Goal: Task Accomplishment & Management: Complete application form

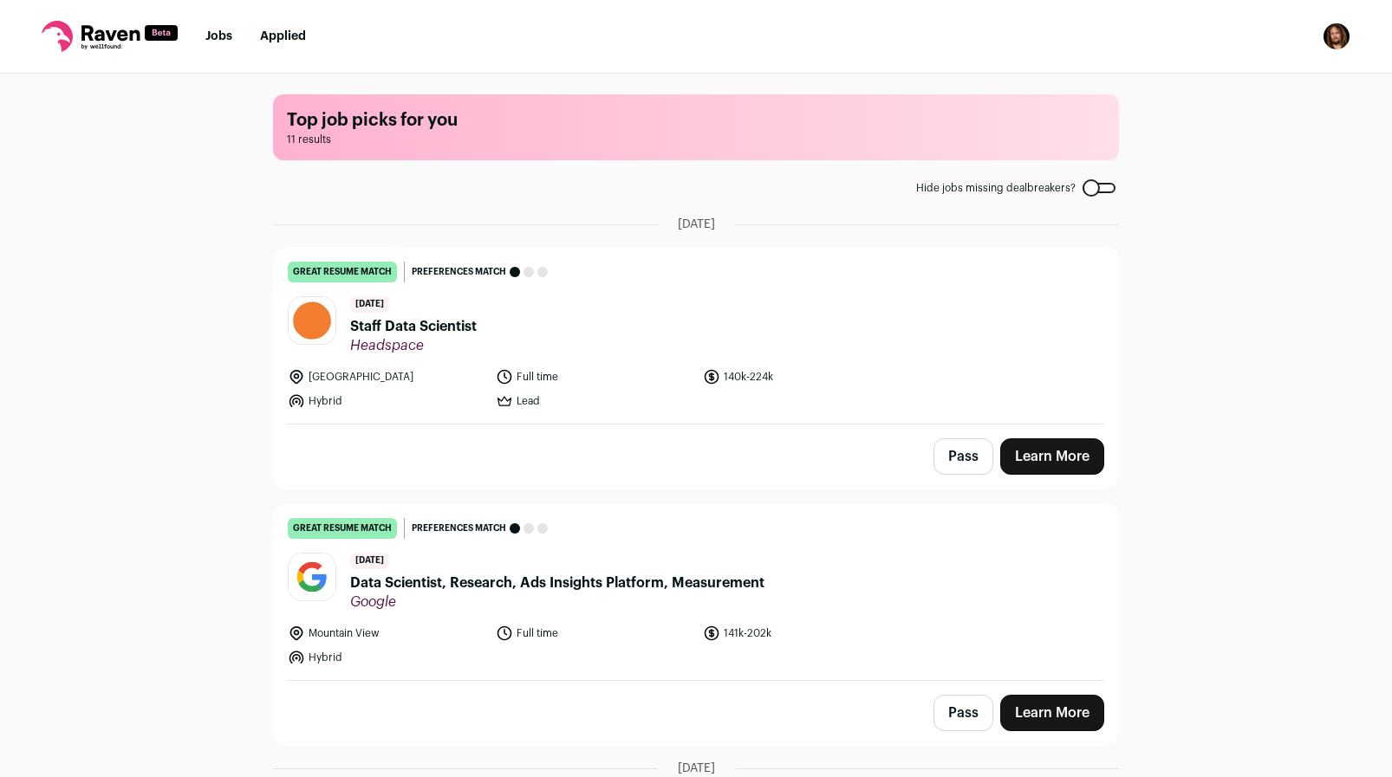
click at [401, 329] on span "Staff Data Scientist" at bounding box center [413, 326] width 127 height 21
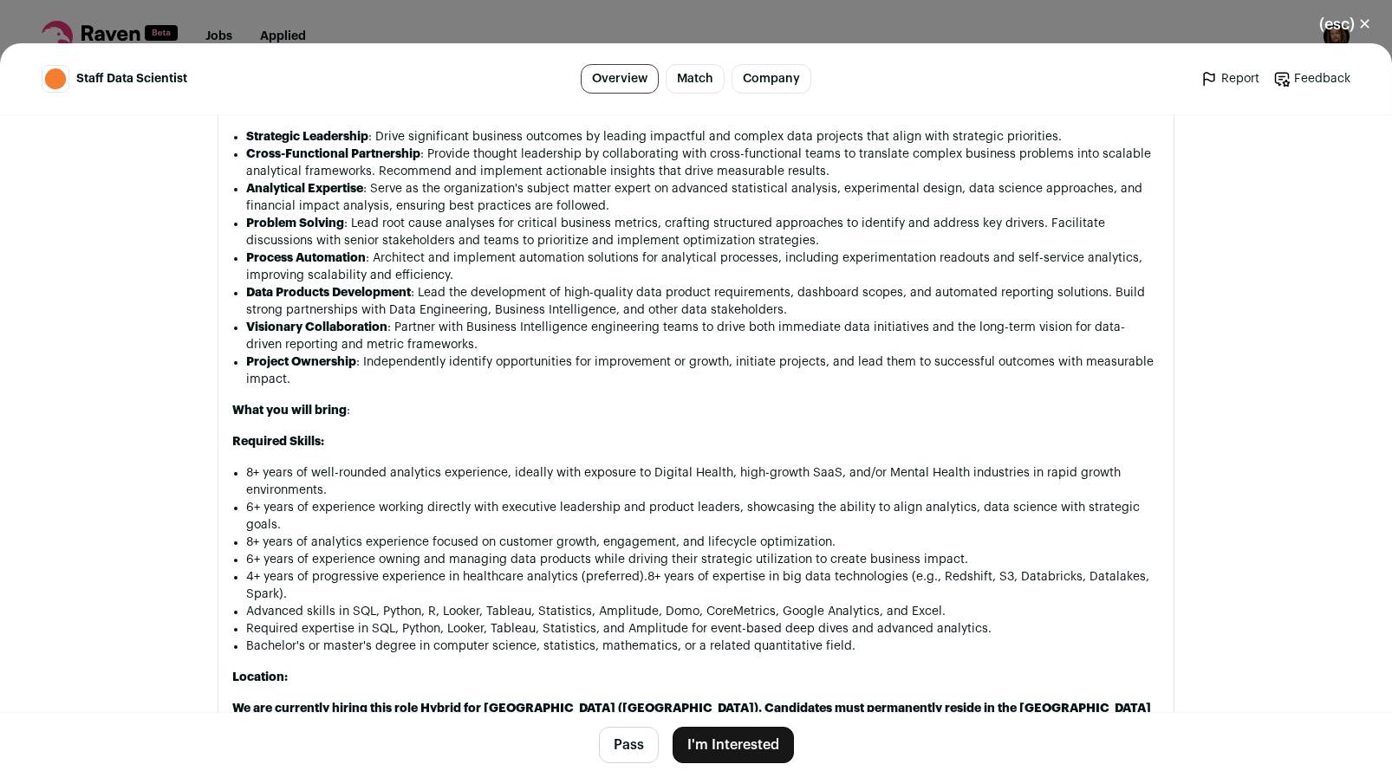
scroll to position [1360, 0]
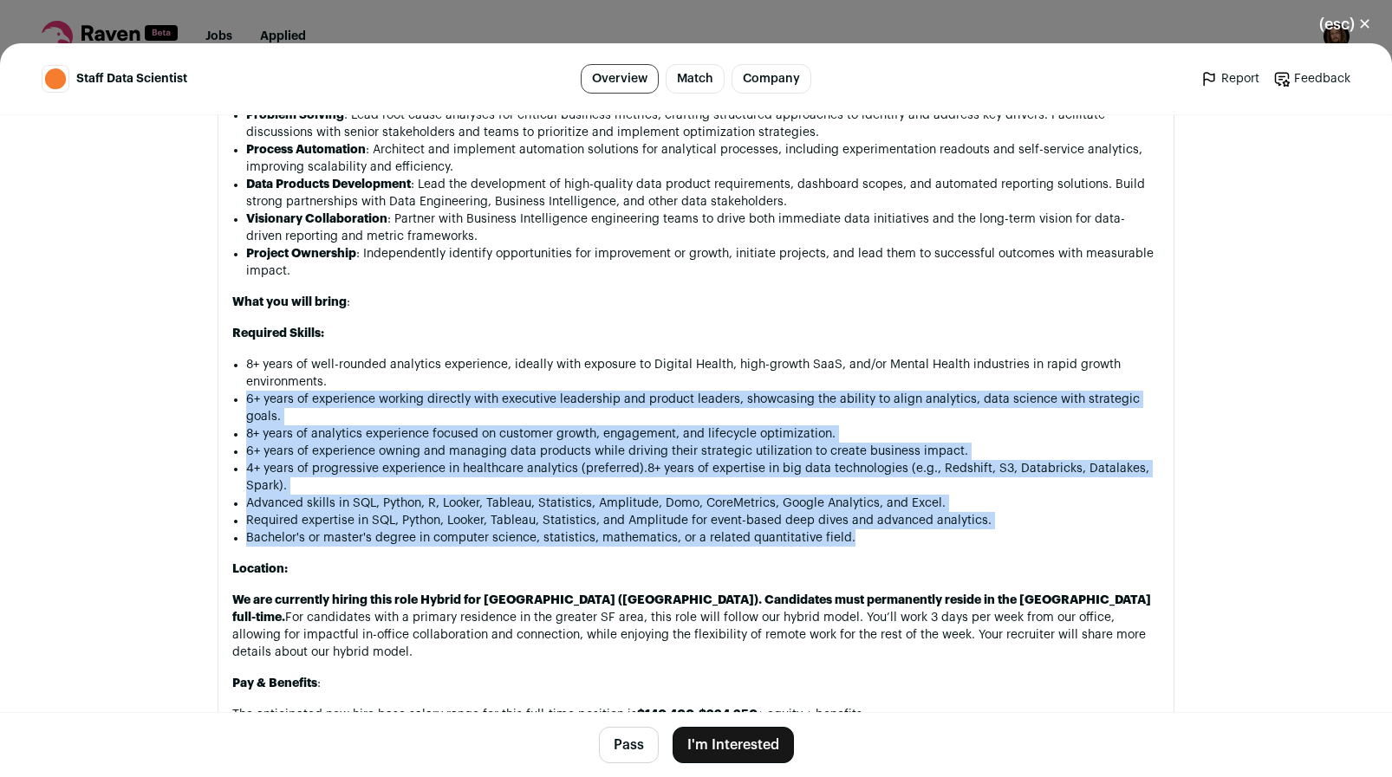
drag, startPoint x: 421, startPoint y: 377, endPoint x: 1057, endPoint y: 549, distance: 659.0
click at [1057, 549] on div "About the Staff Data Scientist role at Headspace: We are looking for an experie…" at bounding box center [695, 741] width 927 height 1990
click at [646, 518] on li "Required expertise in SQL, Python, Looker, Tableau, Statistics, and Amplitude f…" at bounding box center [702, 520] width 913 height 17
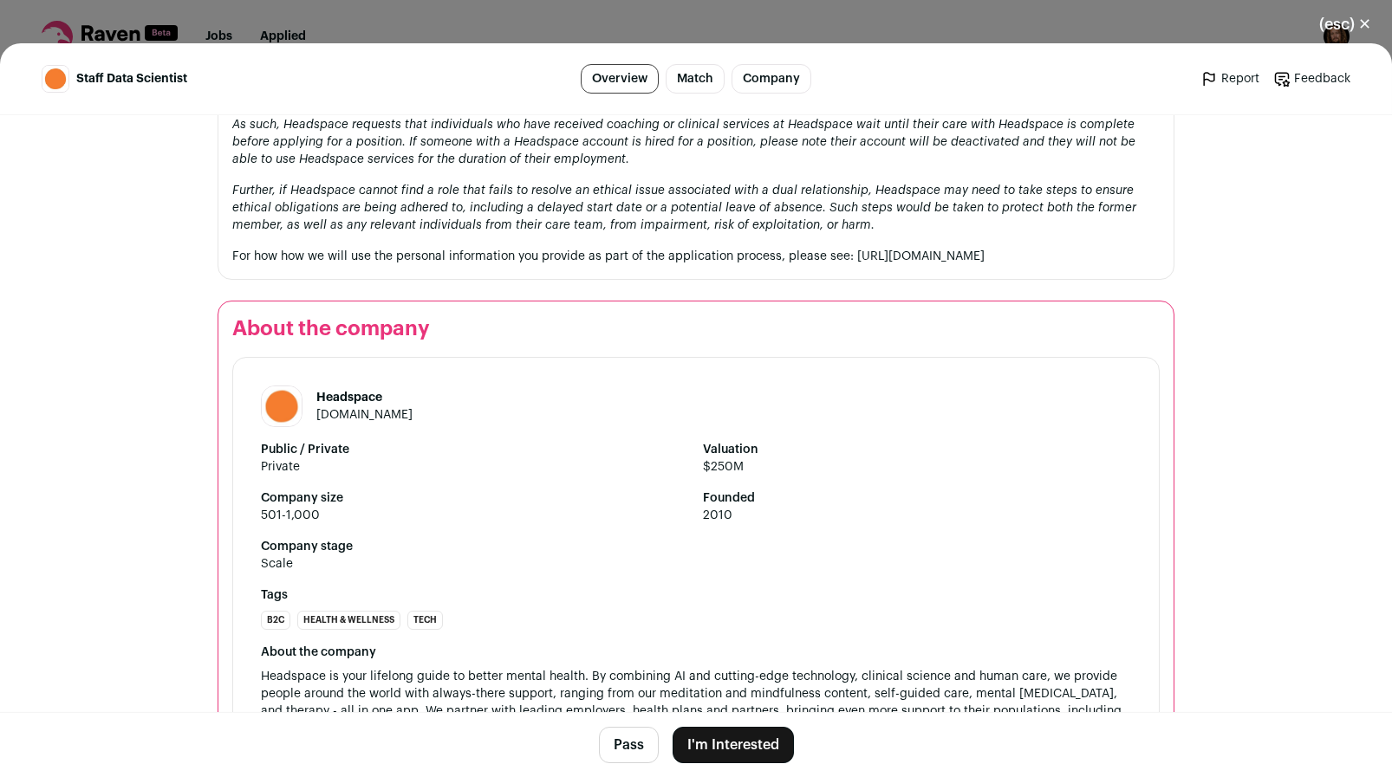
scroll to position [2920, 0]
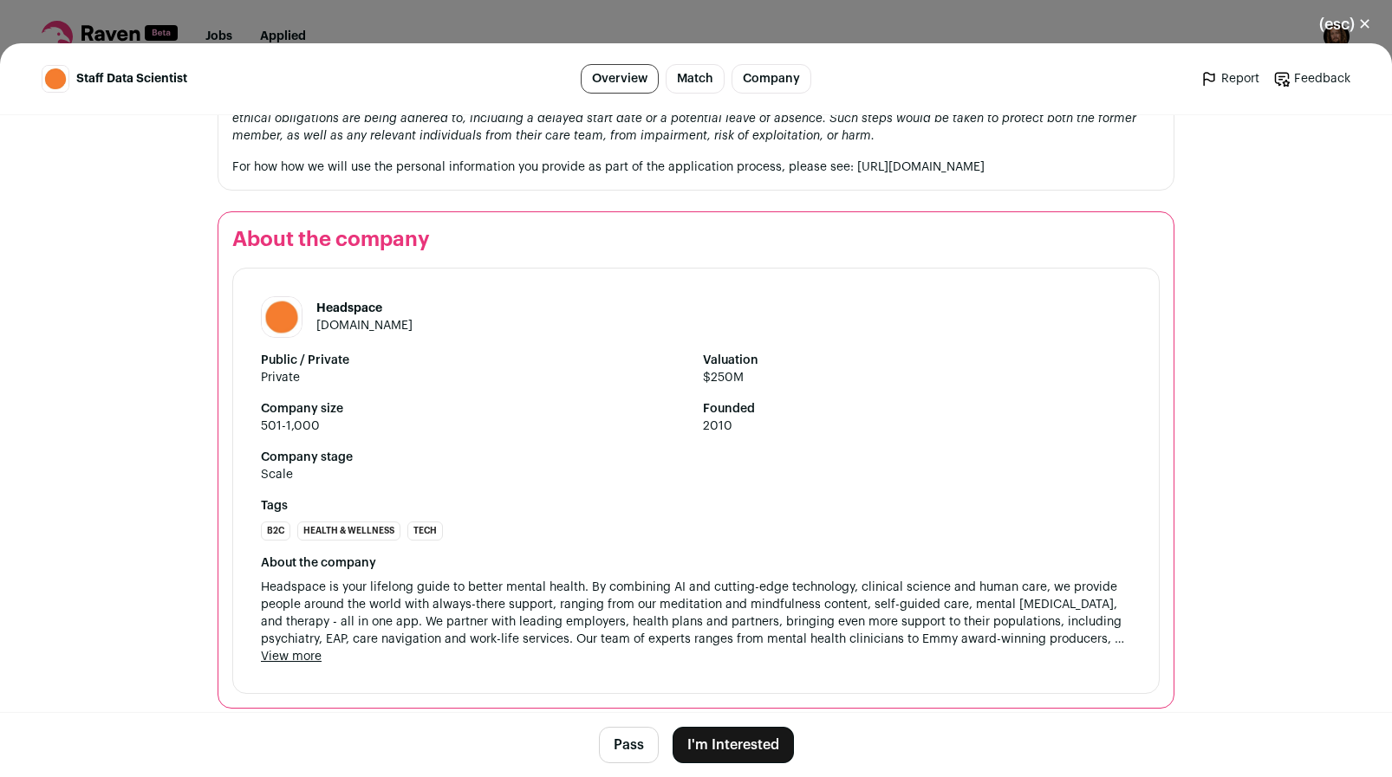
click at [739, 748] on button "I'm Interested" at bounding box center [732, 745] width 121 height 36
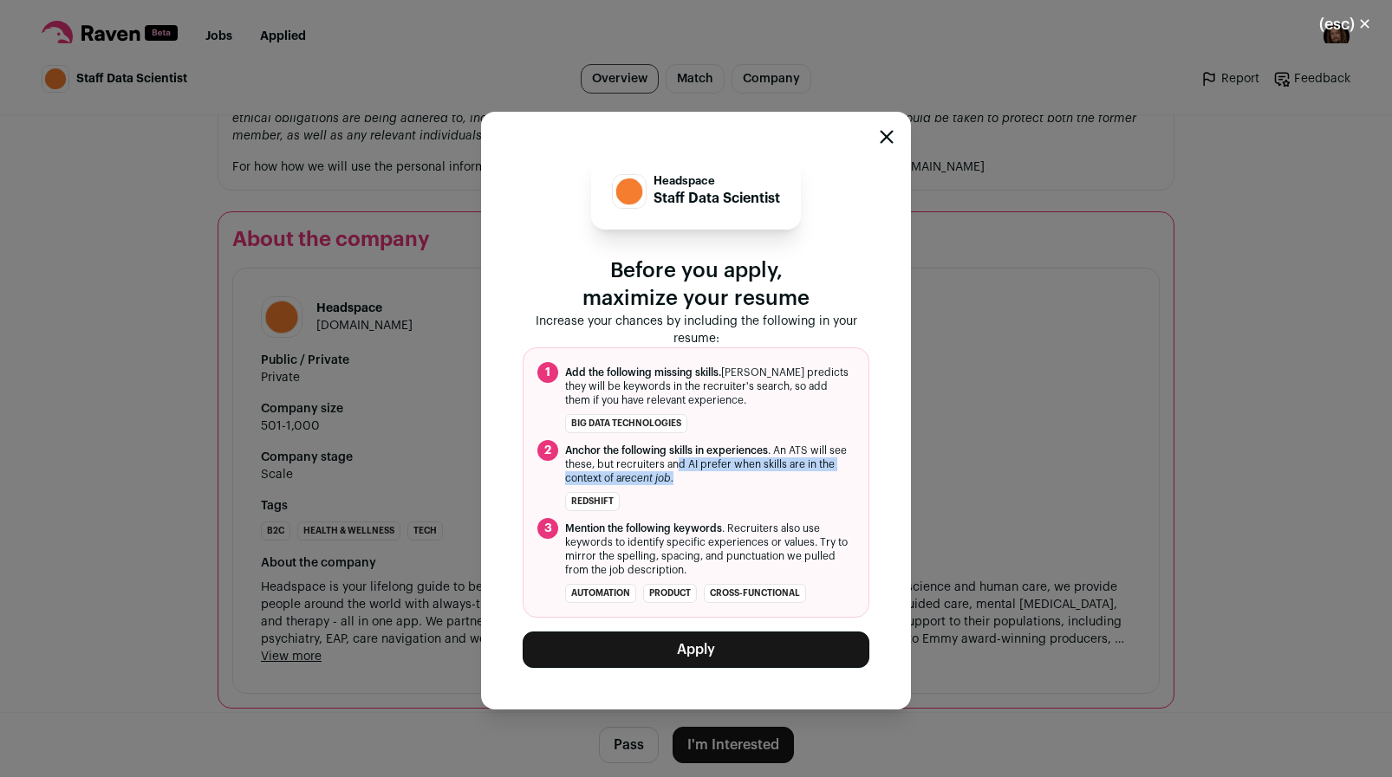
drag, startPoint x: 705, startPoint y: 483, endPoint x: 698, endPoint y: 464, distance: 19.5
click at [698, 464] on span "Anchor the following skills in experiences . An ATS will see these, but recruit…" at bounding box center [709, 465] width 289 height 42
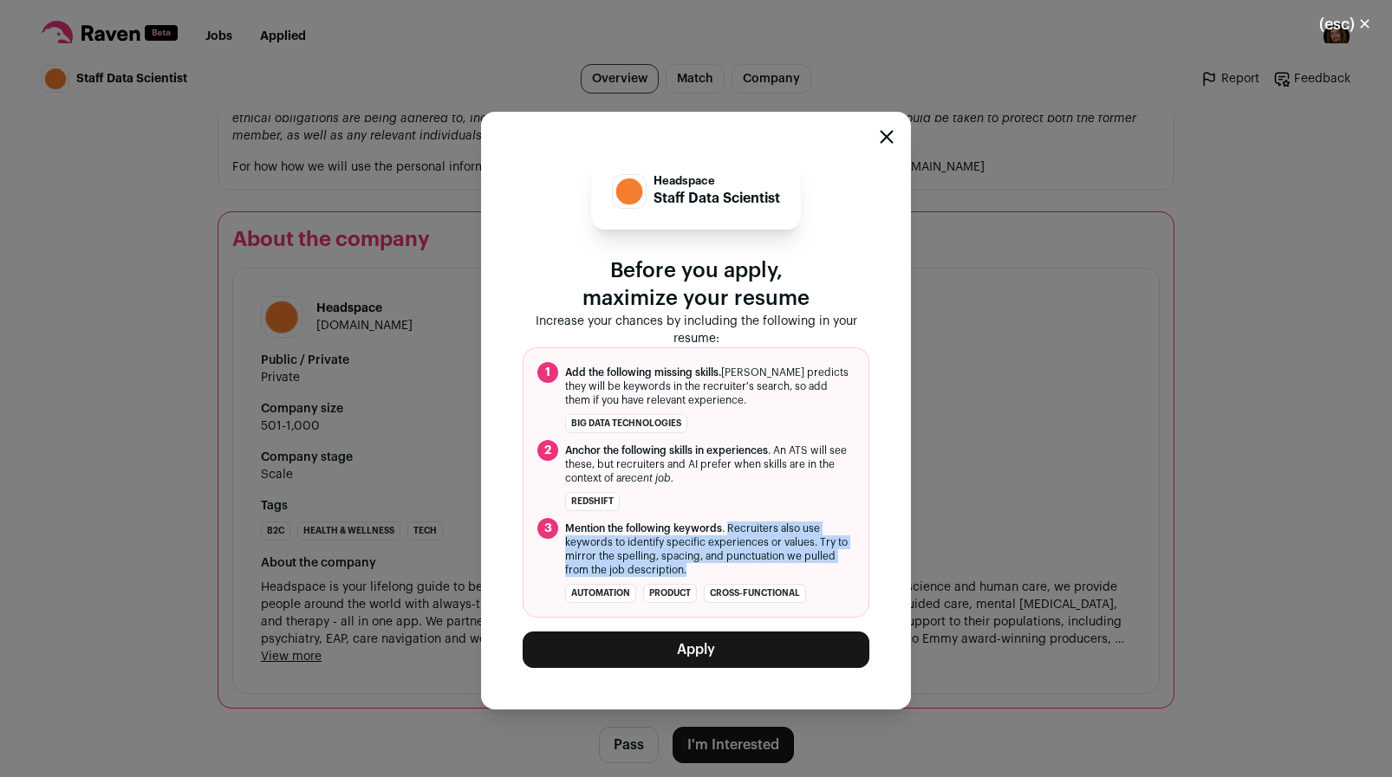
drag, startPoint x: 759, startPoint y: 569, endPoint x: 731, endPoint y: 529, distance: 49.3
click at [731, 529] on span "Mention the following keywords . Recruiters also use keywords to identify speci…" at bounding box center [709, 549] width 289 height 55
click at [747, 574] on span "Mention the following keywords . Recruiters also use keywords to identify speci…" at bounding box center [709, 549] width 289 height 55
click at [883, 133] on icon "Close modal" at bounding box center [886, 136] width 11 height 11
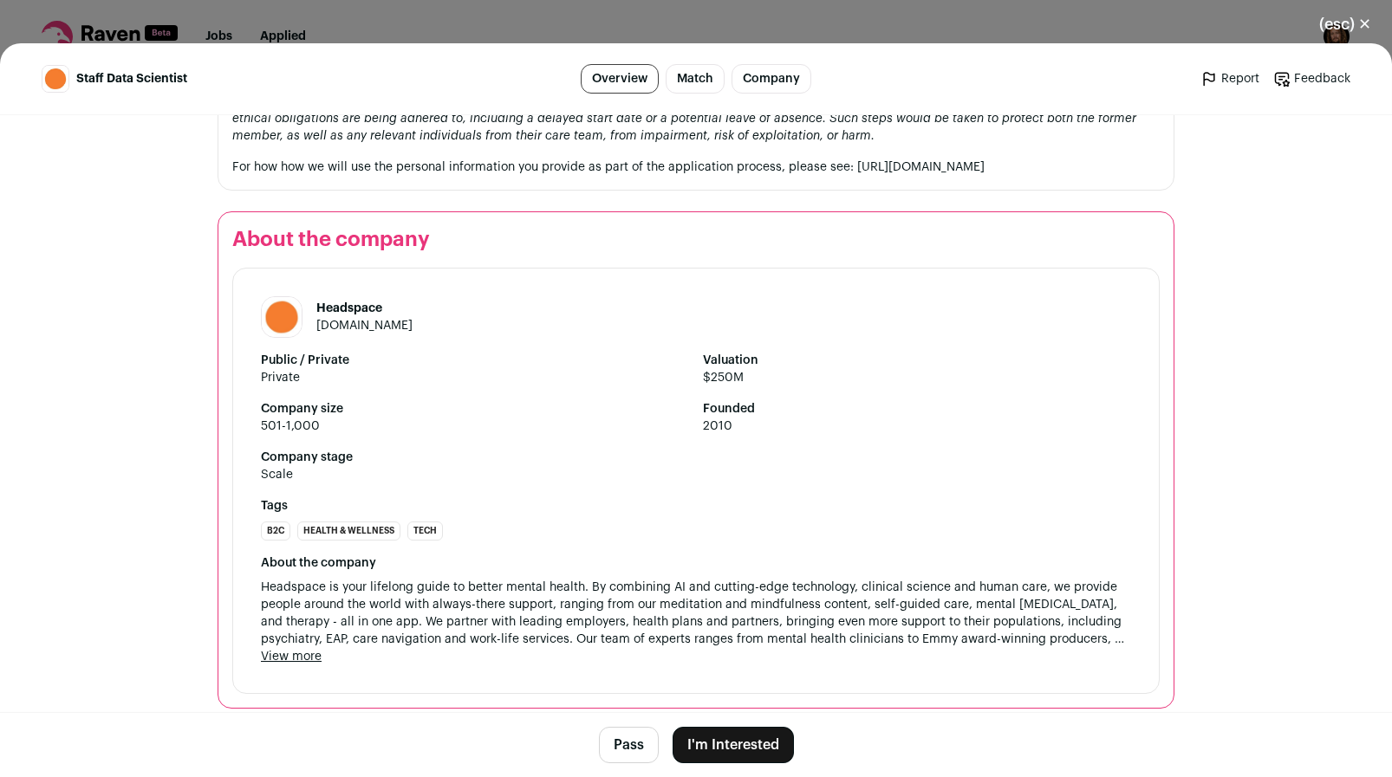
click at [770, 752] on button "I'm Interested" at bounding box center [732, 745] width 121 height 36
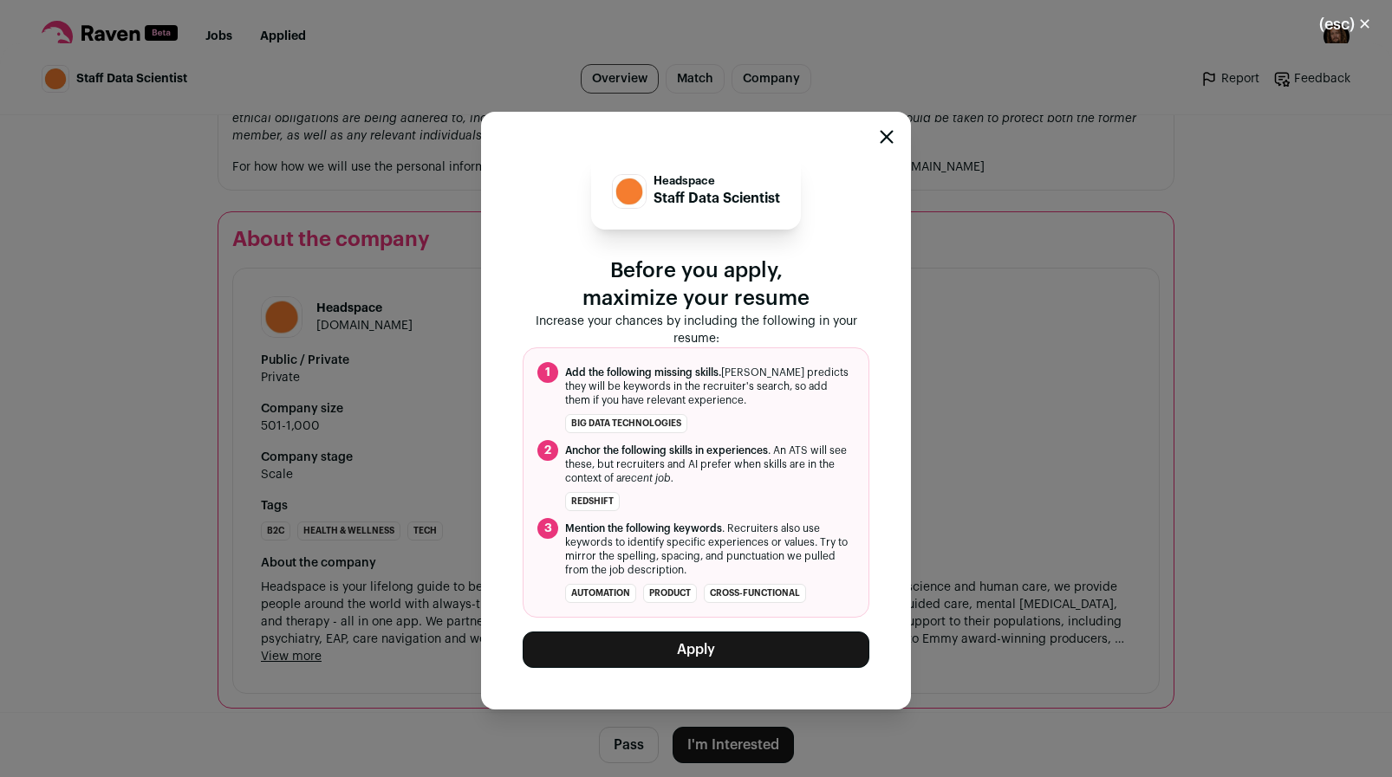
click at [708, 660] on button "Apply" at bounding box center [695, 650] width 347 height 36
